Goal: Information Seeking & Learning: Find specific page/section

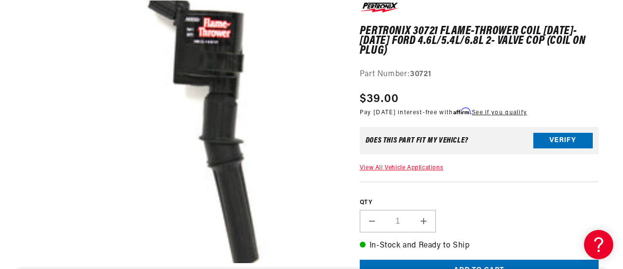
click at [400, 156] on div "PerTronix 30721 Flame-Thrower Coil 1998-2009 Ford 4.6L/5.4L/6.8L 2- Valve COP (…" at bounding box center [479, 248] width 239 height 497
click at [392, 165] on link "View All Vehicle Applications" at bounding box center [401, 168] width 83 height 6
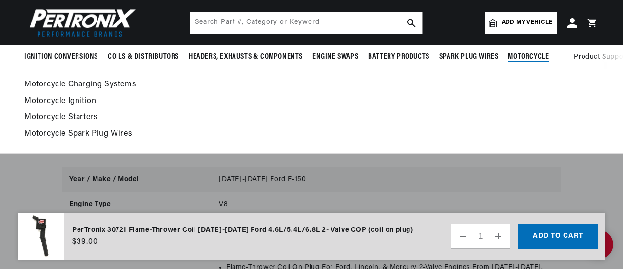
click at [49, 98] on link "Motorcycle Ignition" at bounding box center [311, 102] width 574 height 14
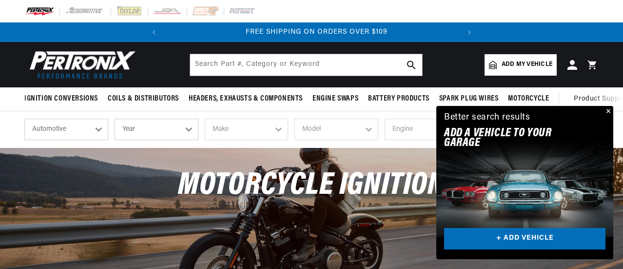
click at [606, 109] on button "Close" at bounding box center [608, 112] width 12 height 12
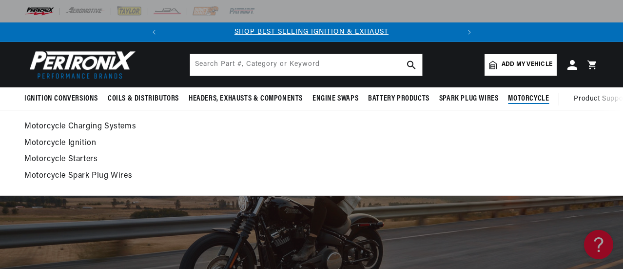
click at [523, 98] on span "Motorcycle" at bounding box center [528, 99] width 41 height 10
click at [58, 144] on link "Motorcycle Ignition" at bounding box center [311, 144] width 574 height 14
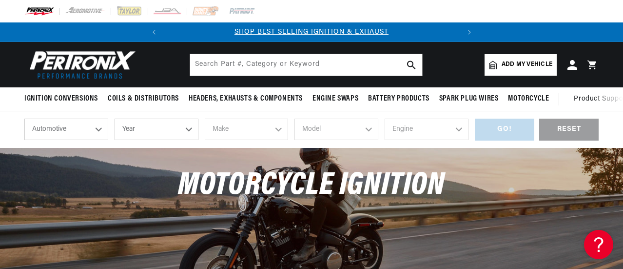
click at [103, 128] on select "Automotive Agricultural Industrial Marine Motorcycle" at bounding box center [66, 128] width 84 height 21
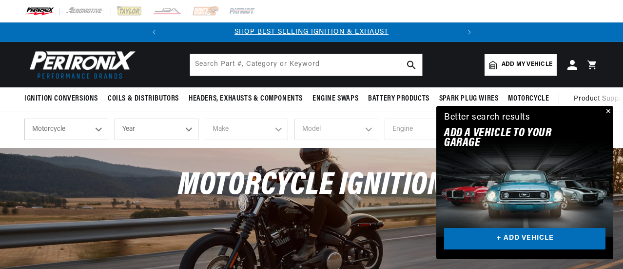
click at [24, 119] on select "Automotive Agricultural Industrial Marine Motorcycle" at bounding box center [66, 128] width 84 height 21
select select "Motorcycle"
click at [231, 128] on select "Year 2018 2017 2016 2015 2014 2013 2012 2011 2010 2009 2008 2007 2006 2005 2004…" at bounding box center [190, 128] width 106 height 21
select select "2004"
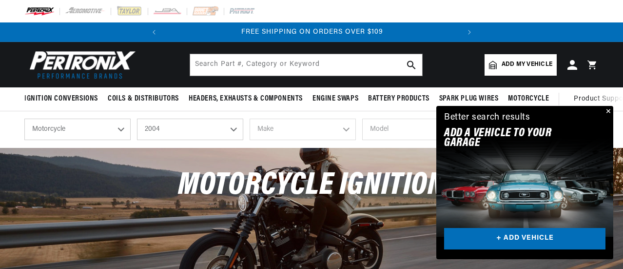
click at [137, 119] on select "Year 2018 2017 2016 2015 2014 2013 2012 2011 2010 2009 2008 2007 2006 2005 2004…" at bounding box center [190, 128] width 106 height 21
select select "2004"
click at [314, 130] on select "Make Harley-Davidson" at bounding box center [303, 128] width 106 height 21
click at [335, 135] on select "Make Harley-Davidson" at bounding box center [303, 128] width 106 height 21
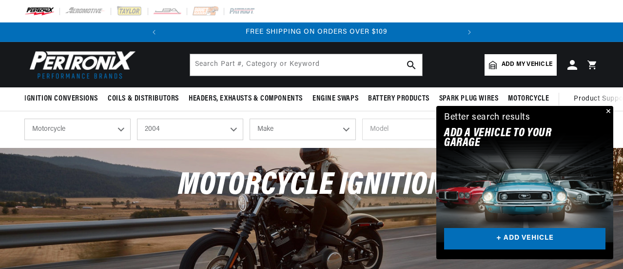
scroll to position [0, 295]
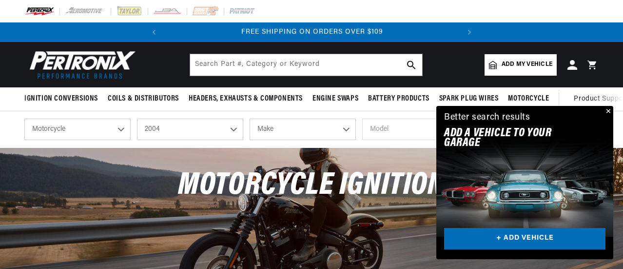
click at [608, 112] on button "Close" at bounding box center [608, 112] width 12 height 12
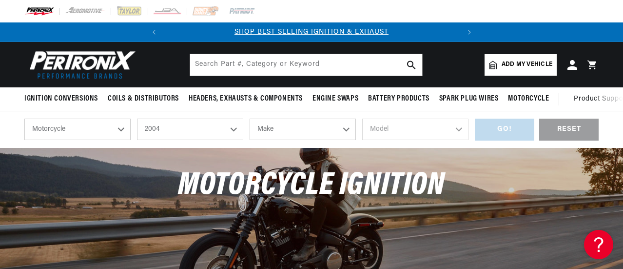
scroll to position [0, 0]
click at [118, 127] on select "Automotive Agricultural Industrial Marine Motorcycle" at bounding box center [77, 128] width 106 height 21
click at [24, 119] on select "Automotive Agricultural Industrial Marine Motorcycle" at bounding box center [77, 128] width 106 height 21
select select "Automotive"
click at [185, 126] on select "2024 2023 2022 2021 2020 2019 2018 2017 2016 2015 2014 2013 2012 2011 2010 2009…" at bounding box center [157, 128] width 84 height 21
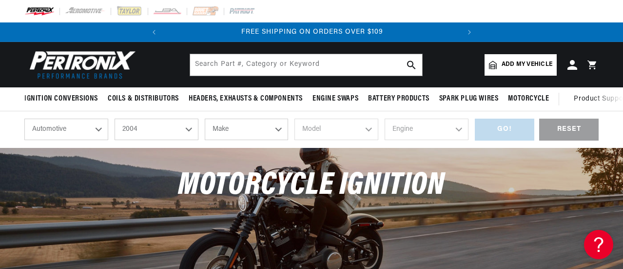
scroll to position [0, 295]
click at [115, 119] on select "2024 2023 2022 2021 2020 2019 2018 2017 2016 2015 2014 2013 2012 2011 2010 2009…" at bounding box center [157, 128] width 84 height 21
select select "1998"
click at [279, 132] on select "Make Buick Chevrolet Chrysler Dodge Ford GMC Hyundai Isuzu Jeep Lincoln Mazda M…" at bounding box center [247, 128] width 84 height 21
select select "Ford"
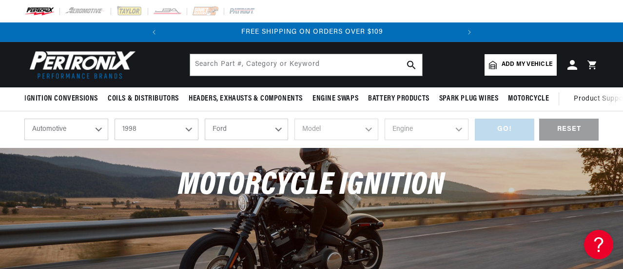
click at [205, 119] on select "Make Buick Chevrolet Chrysler Dodge Ford GMC Hyundai Isuzu Jeep Lincoln Mazda M…" at bounding box center [247, 128] width 84 height 21
select select "Ford"
click at [365, 129] on select "Model Contour Crown Victoria E-150 Econoline E-150 Econoline Club Wagon E-250 E…" at bounding box center [337, 128] width 84 height 21
select select "E-150-Econoline-Club-Wagon"
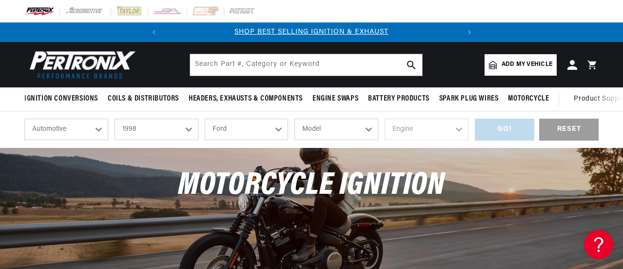
click at [295, 119] on select "Model Contour Crown Victoria E-150 Econoline E-150 Econoline Club Wagon E-250 E…" at bounding box center [337, 128] width 84 height 21
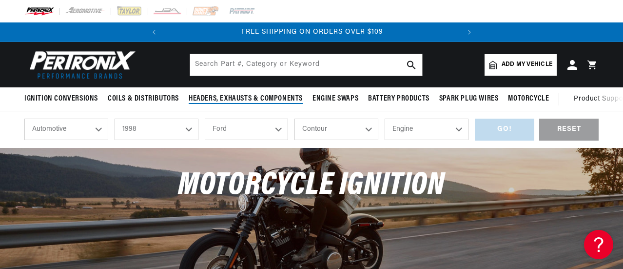
scroll to position [0, 295]
click at [370, 130] on select "Contour Crown Victoria E-150 Econoline E-150 Econoline Club Wagon E-250 Econoli…" at bounding box center [337, 128] width 84 height 21
select select "Ranger"
click at [370, 130] on select "Contour Crown Victoria E-150 Econoline E-150 Econoline Club Wagon E-250 Econoli…" at bounding box center [337, 128] width 84 height 21
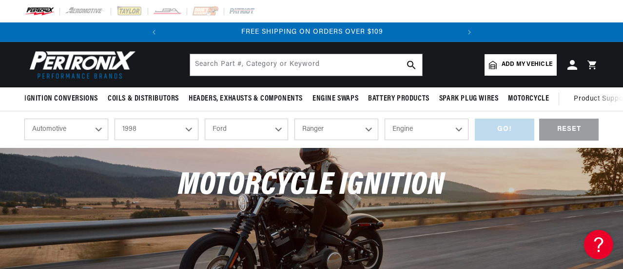
click at [370, 130] on select "Contour Crown Victoria E-150 Econoline E-150 Econoline Club Wagon E-250 Econoli…" at bounding box center [337, 128] width 84 height 21
click at [460, 131] on select "Engine 2.5L 3.0L 4.0L" at bounding box center [427, 128] width 84 height 21
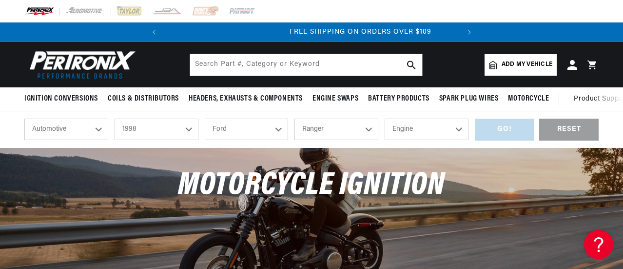
click at [308, 121] on select "Contour Crown Victoria E-150 Econoline E-150 Econoline Club Wagon E-250 Econoli…" at bounding box center [337, 128] width 84 height 21
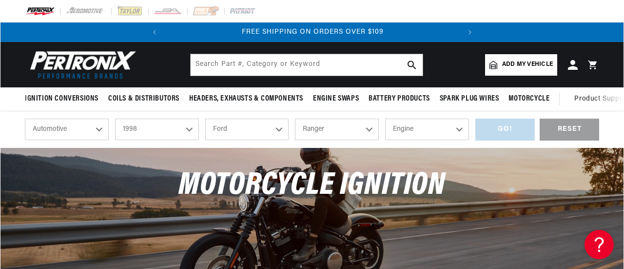
scroll to position [0, 295]
click at [415, 9] on div at bounding box center [311, 11] width 623 height 22
